Goal: Browse casually

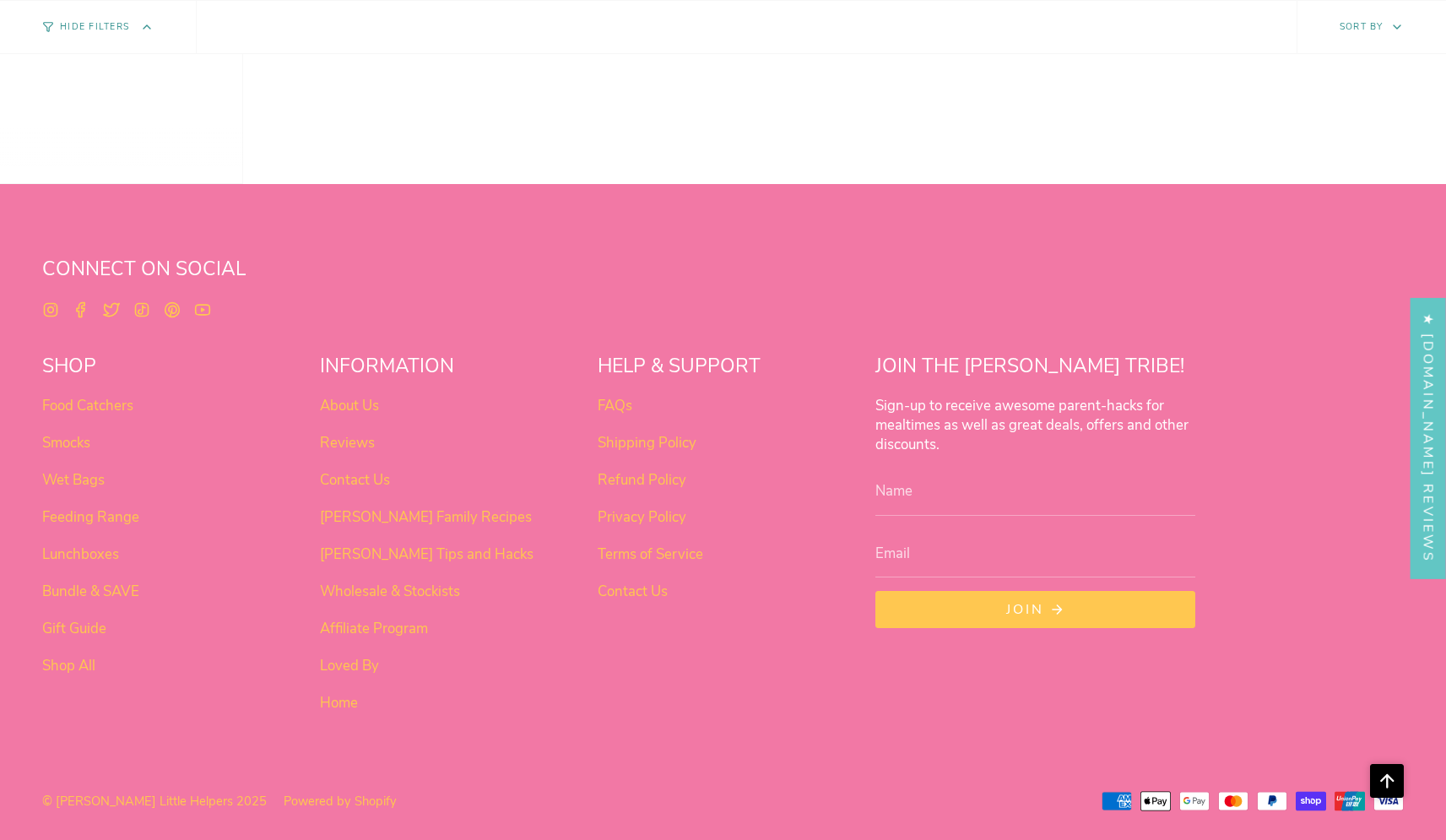
scroll to position [1061, 0]
